Goal: Task Accomplishment & Management: Use online tool/utility

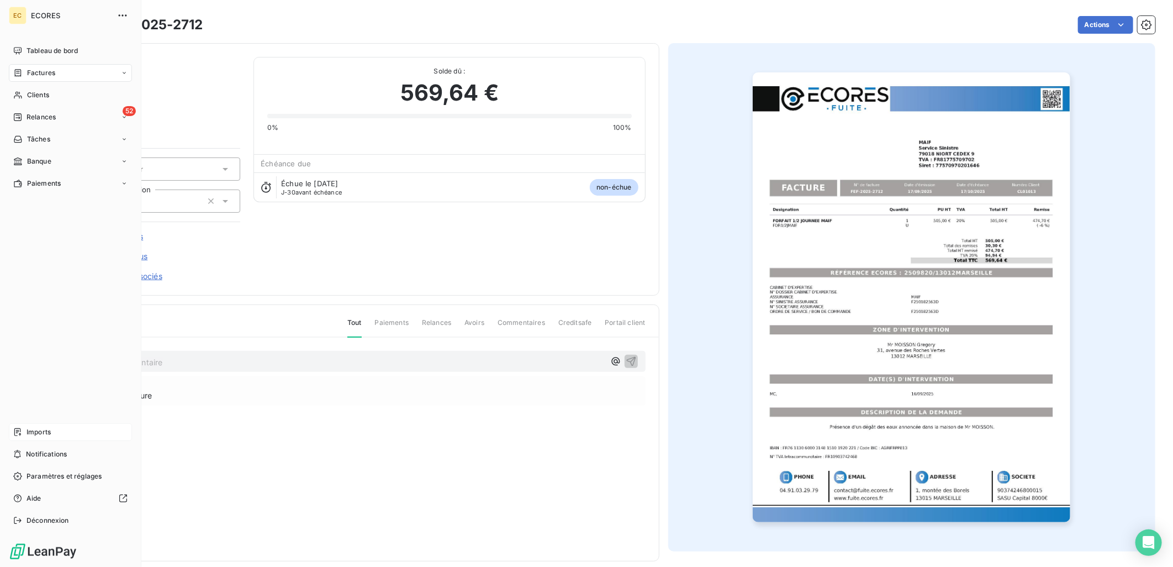
click at [13, 428] on icon at bounding box center [17, 432] width 9 height 9
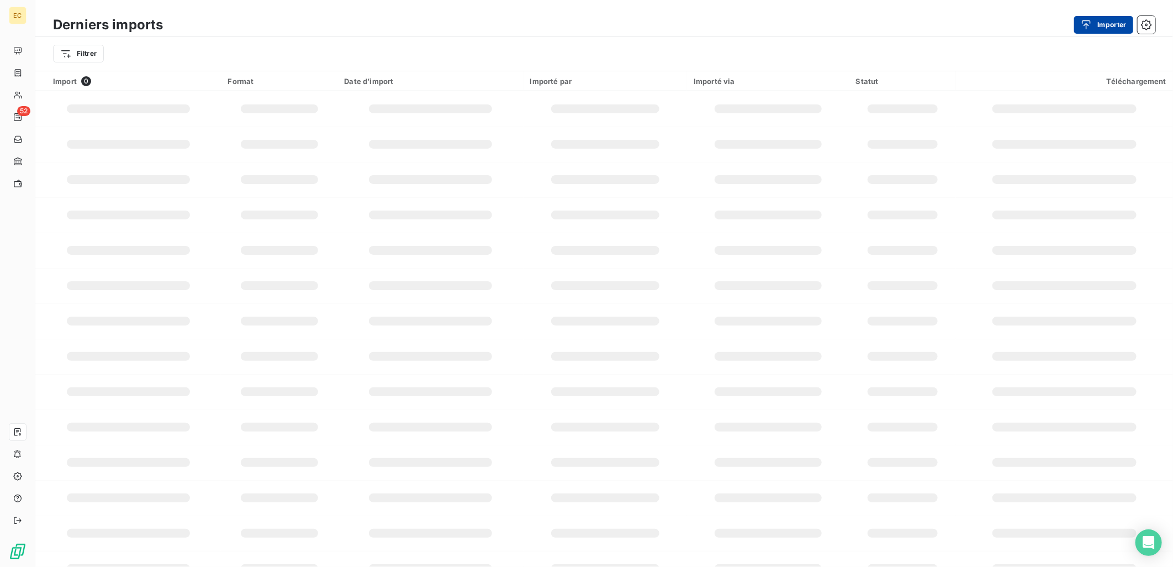
click at [1088, 26] on icon "button" at bounding box center [1086, 24] width 11 height 11
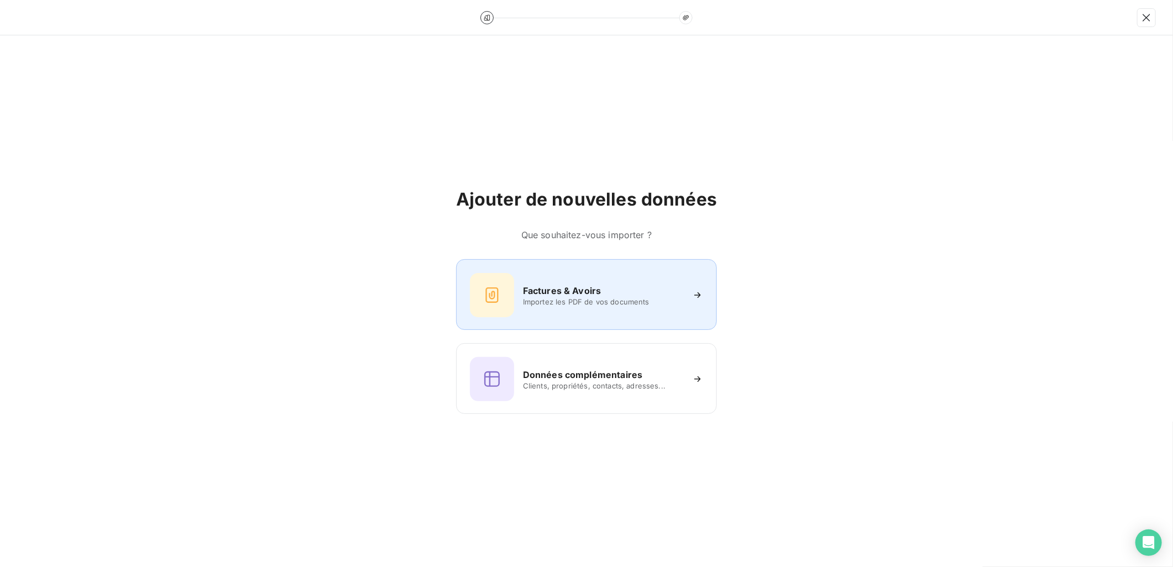
click at [593, 310] on div "Factures & Avoirs Importez les PDF de vos documents" at bounding box center [586, 295] width 233 height 44
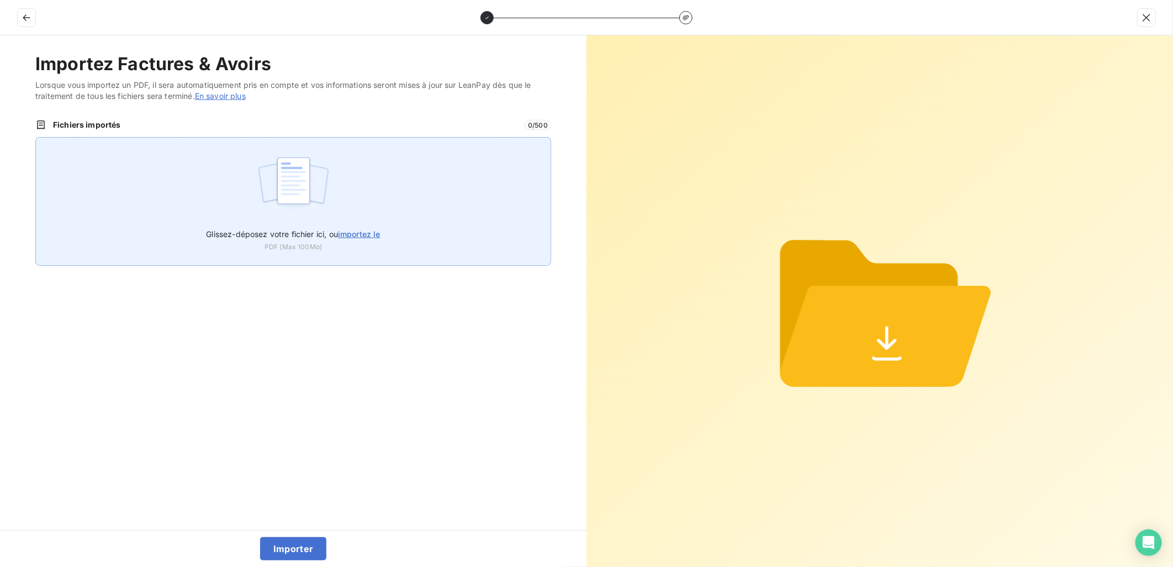
click at [363, 234] on span "importez le" at bounding box center [359, 233] width 43 height 9
click at [36, 138] on input "Glissez-déposez votre fichier ici, ou importez le" at bounding box center [35, 137] width 1 height 1
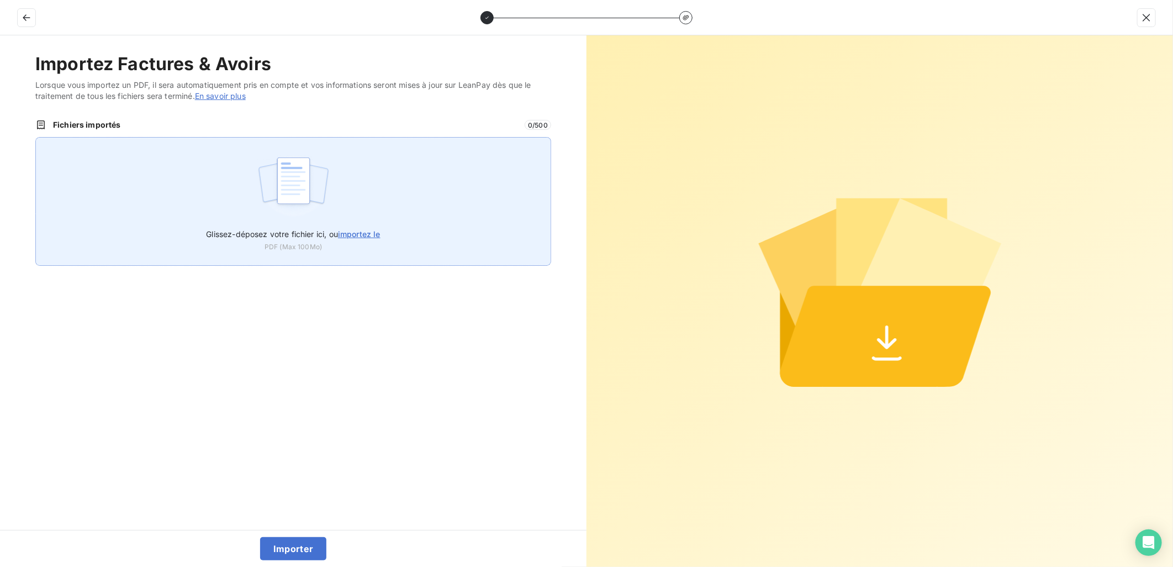
type input "C:\fakepath\FEF-2025-2713.pdf"
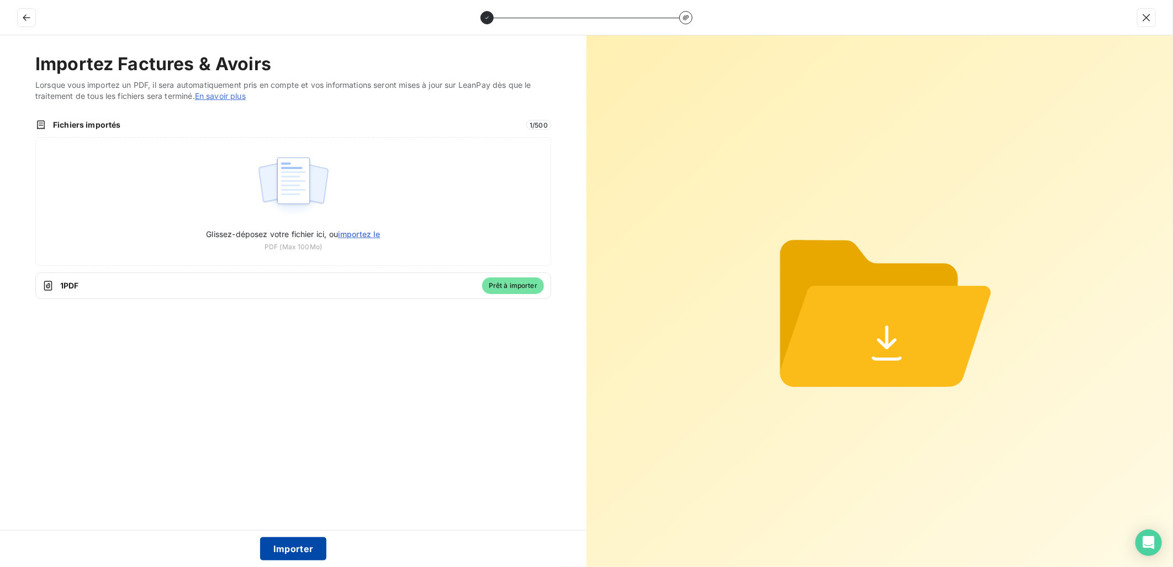
click at [305, 544] on button "Importer" at bounding box center [293, 548] width 67 height 23
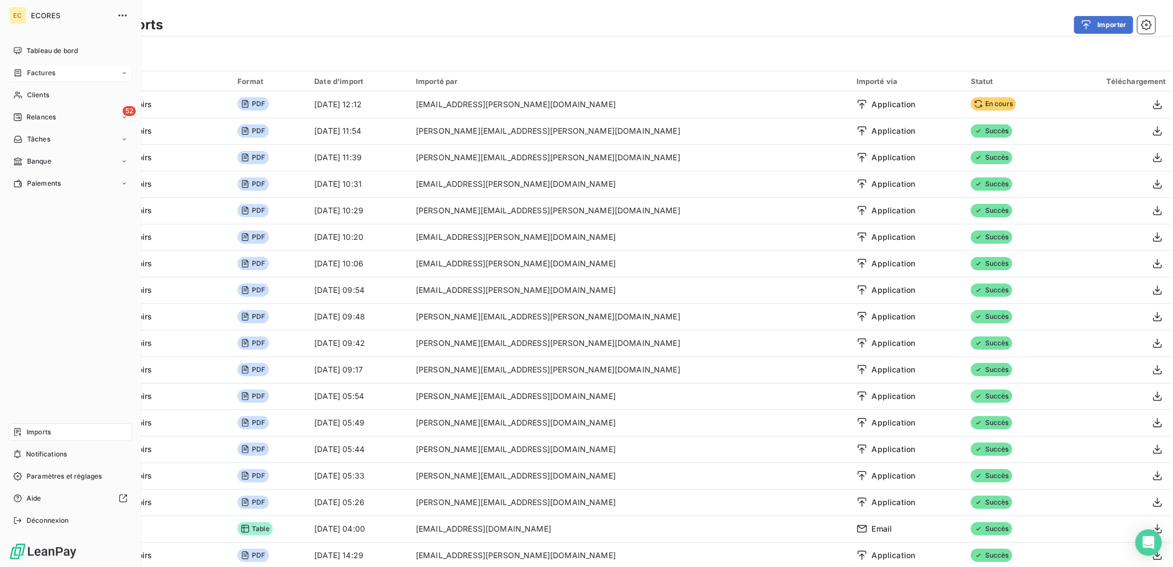
click at [27, 70] on span "Factures" at bounding box center [41, 73] width 28 height 10
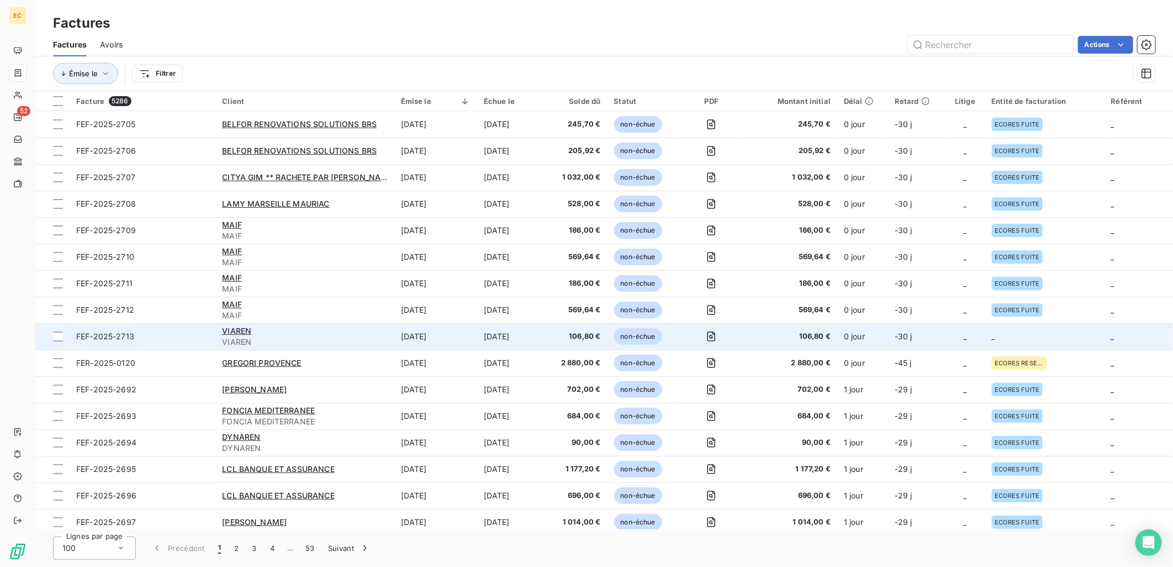
click at [903, 334] on span "-30 j" at bounding box center [904, 335] width 18 height 9
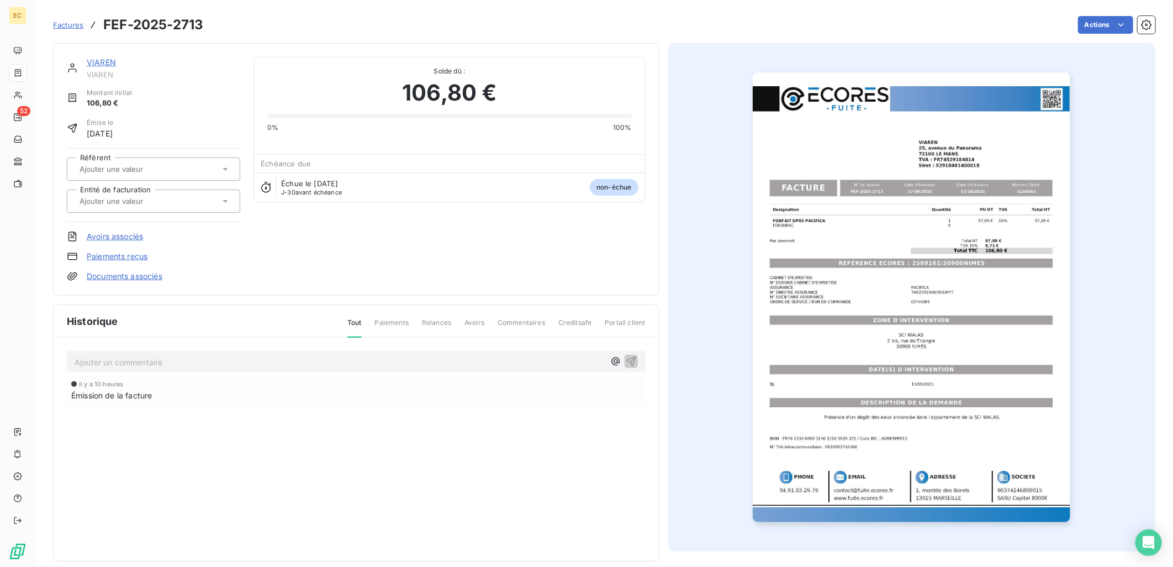
click at [145, 275] on link "Documents associés" at bounding box center [125, 276] width 76 height 11
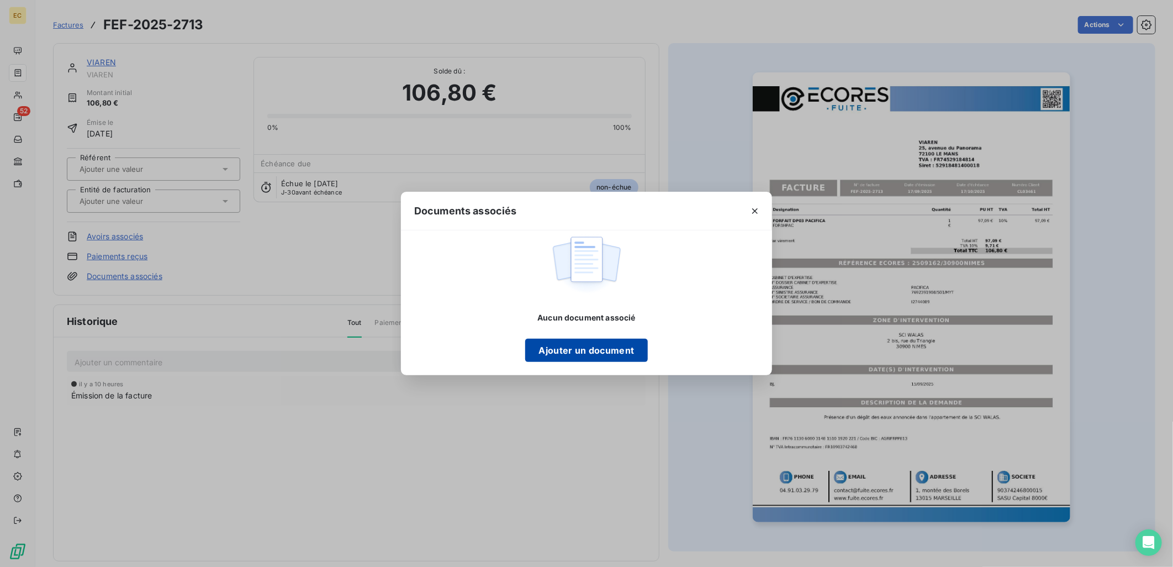
click at [567, 356] on button "Ajouter un document" at bounding box center [586, 350] width 122 height 23
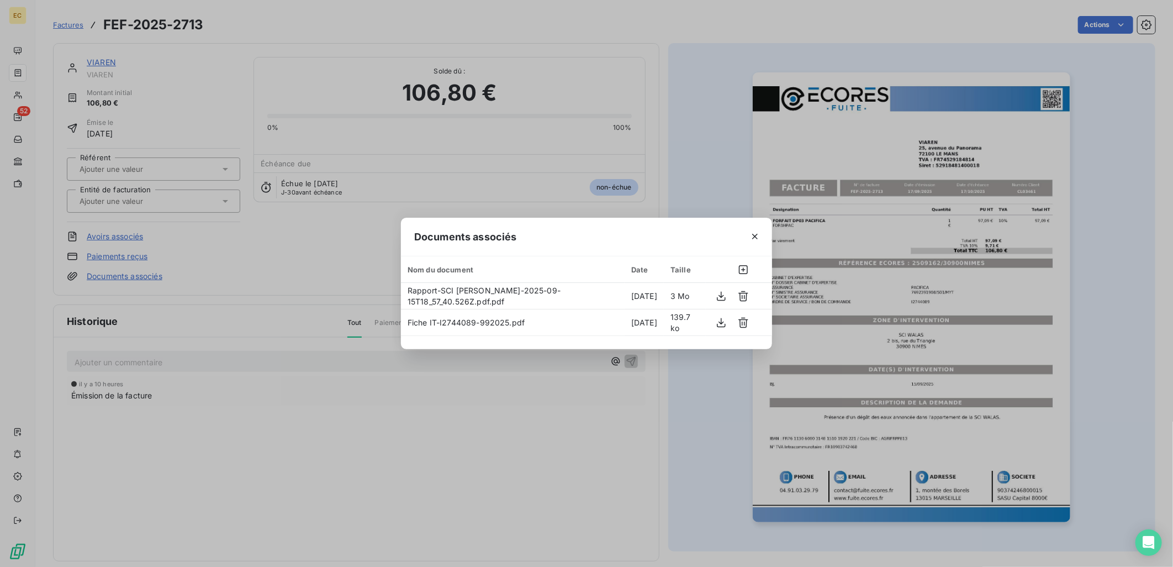
drag, startPoint x: 273, startPoint y: 247, endPoint x: 195, endPoint y: 206, distance: 88.5
click at [273, 247] on div "Documents associés Nom du document Date Taille Rapport-SCI [PERSON_NAME]-2025-0…" at bounding box center [586, 283] width 1173 height 567
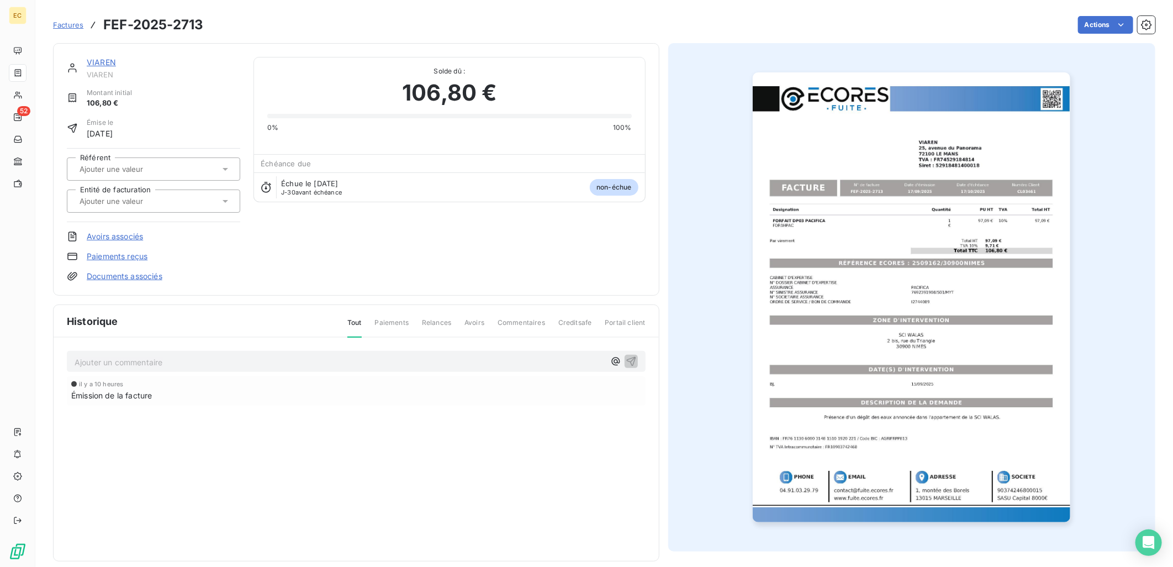
click at [143, 194] on div at bounding box center [148, 201] width 144 height 14
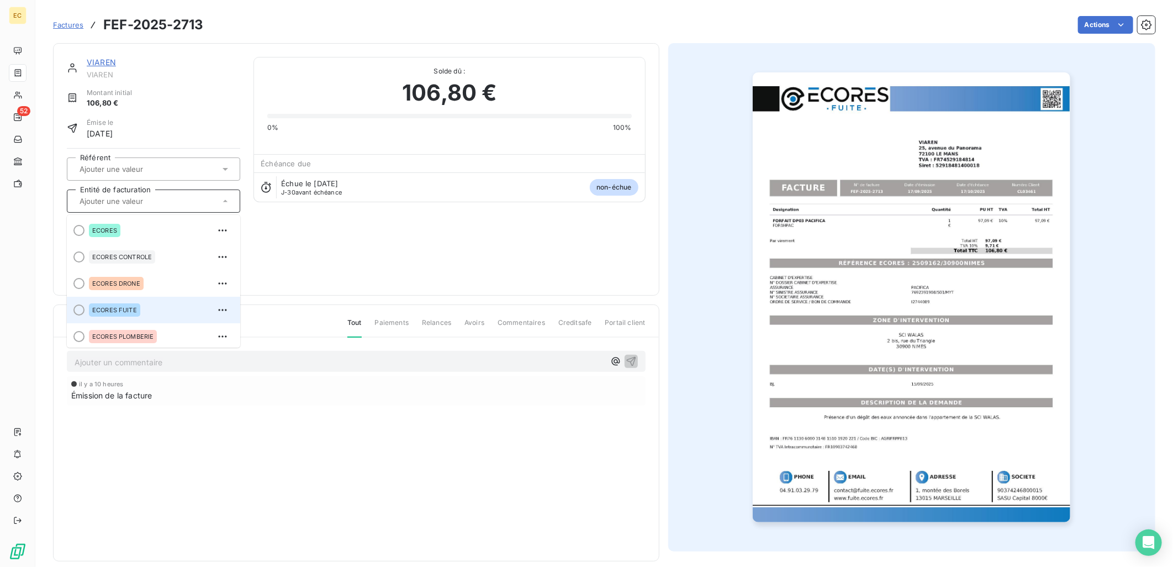
click at [123, 307] on span "ECORES FUITE" at bounding box center [114, 310] width 45 height 7
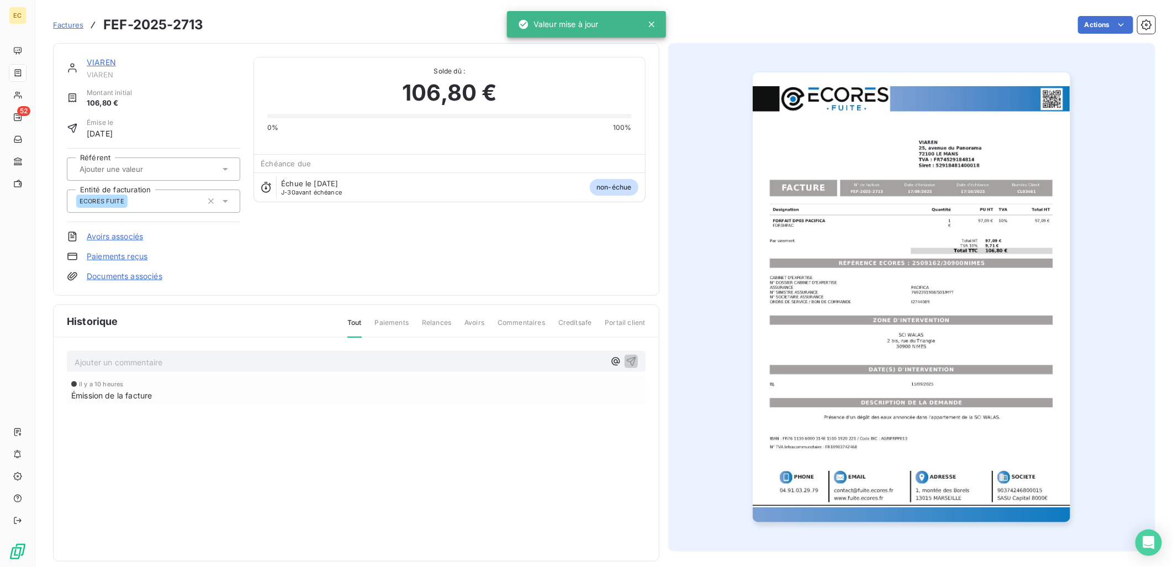
click at [285, 257] on div "VIAREN VIAREN Montant initial 106,80 € Émise le [DATE] Référent Entité de factu…" at bounding box center [356, 169] width 579 height 225
